Goal: Connect with others: Establish contact or relationships with other users

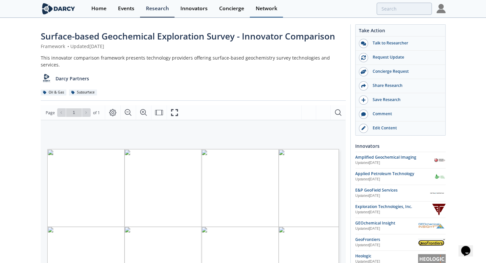
click at [262, 9] on div "Network" at bounding box center [267, 8] width 22 height 5
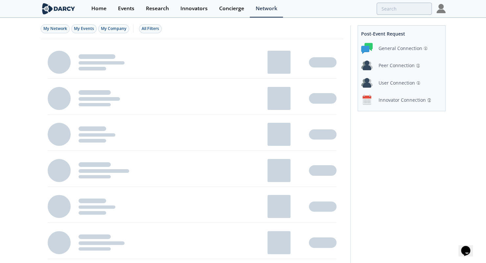
click at [395, 101] on div "Innovator Connection" at bounding box center [402, 99] width 47 height 7
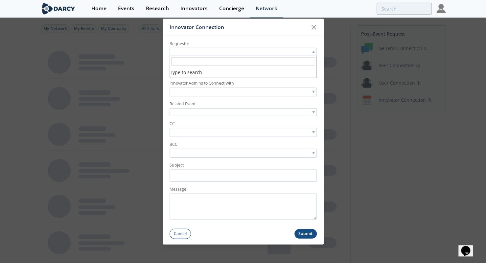
click at [209, 50] on div at bounding box center [243, 52] width 147 height 8
type input "[PERSON_NAME]"
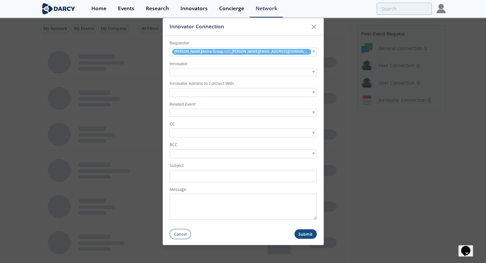
click at [196, 72] on div at bounding box center [243, 72] width 147 height 8
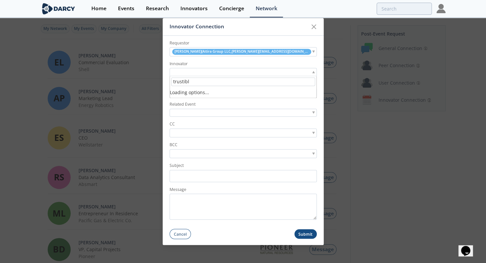
type input "trustible"
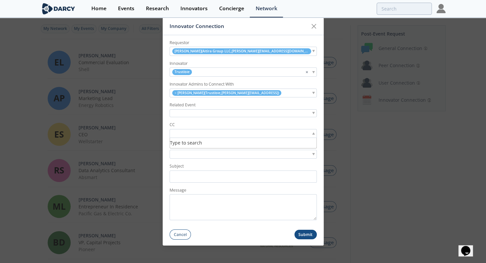
click at [202, 132] on input "search" at bounding box center [193, 133] width 45 height 7
type input "[PERSON_NAME]"
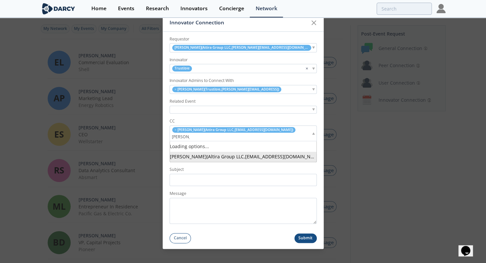
type input "[PERSON_NAME]"
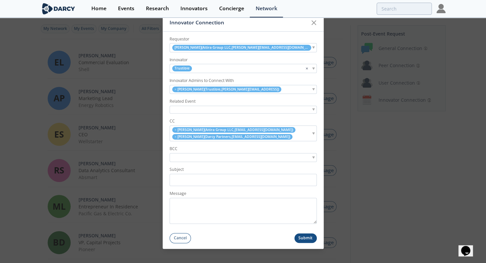
click at [179, 185] on form "Requestor [PERSON_NAME] ( Altira Group LLC , [PERSON_NAME][EMAIL_ADDRESS][DOMAI…" at bounding box center [243, 137] width 161 height 211
click at [189, 183] on input "Subject" at bounding box center [243, 180] width 147 height 12
paste input "Trustible <> Altira | [PERSON_NAME]-facilitated Introduction"
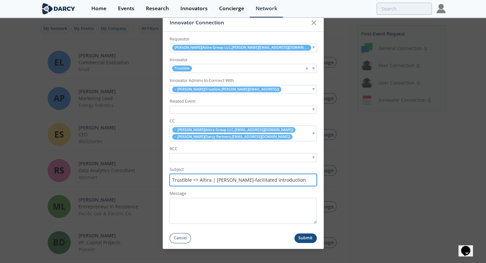
type input "Trustible <> Altira | [PERSON_NAME]-facilitated Introduction"
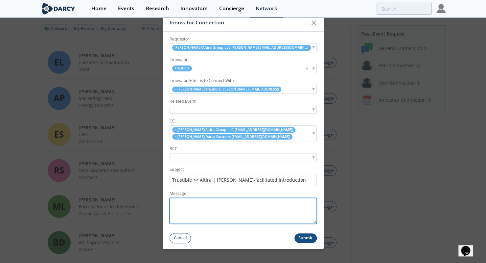
paste textarea "Good morning [PERSON_NAME], I am emailing [DATE] to introduce you to [PERSON_NA…"
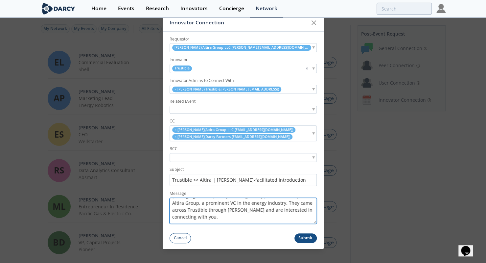
scroll to position [30, 0]
type textarea "Good morning [PERSON_NAME], I am emailing [DATE] to introduce you to [PERSON_NA…"
click at [308, 237] on button "Submit" at bounding box center [305, 238] width 22 height 10
